Goal: Check status: Verify the current state of an ongoing process or item

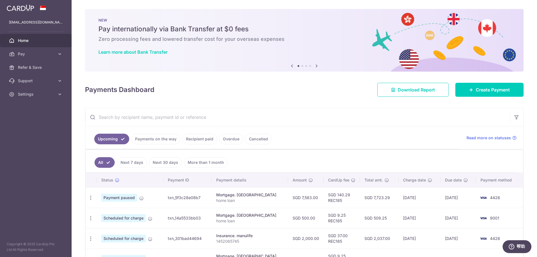
click at [164, 140] on link "Payments on the way" at bounding box center [156, 139] width 49 height 11
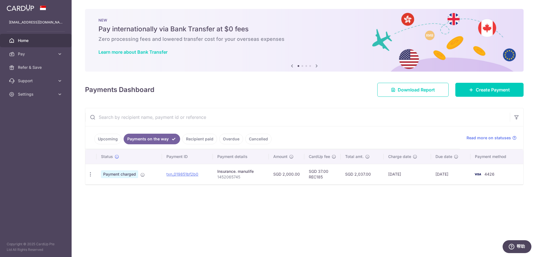
click at [202, 139] on link "Recipient paid" at bounding box center [199, 139] width 35 height 11
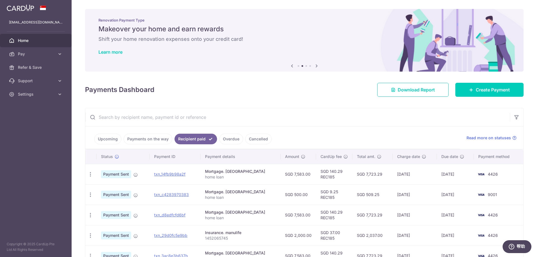
click at [102, 139] on link "Upcoming" at bounding box center [107, 139] width 27 height 11
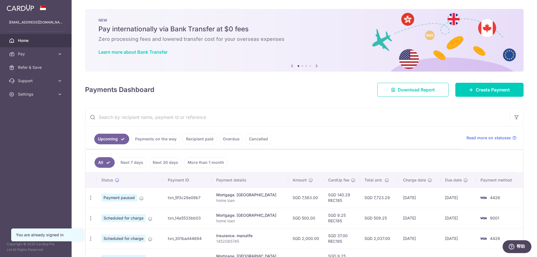
scroll to position [28, 0]
